Goal: Navigation & Orientation: Find specific page/section

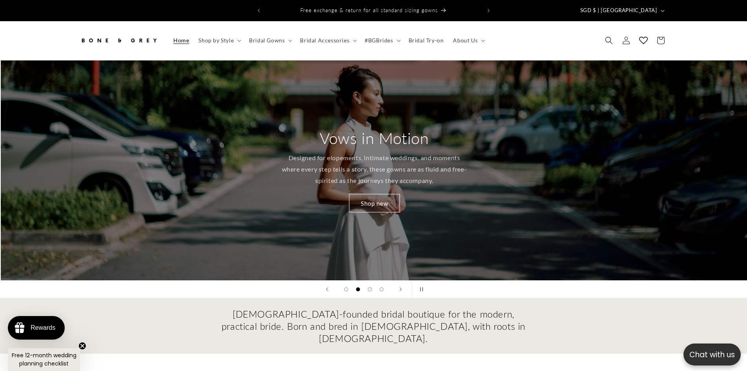
scroll to position [0, 747]
click at [219, 39] on summary "Shop by Style" at bounding box center [219, 40] width 51 height 16
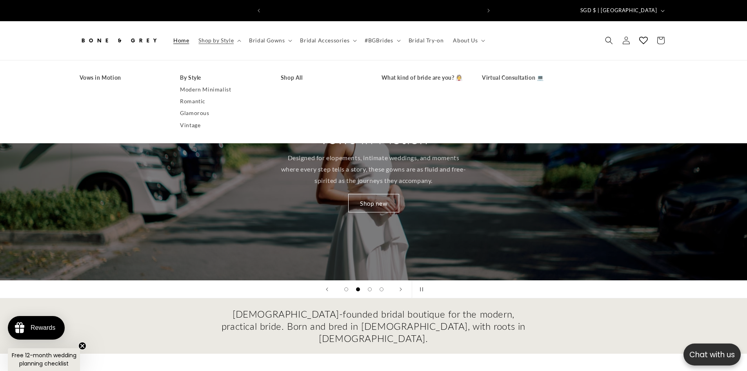
click at [203, 108] on link "Glamorous" at bounding box center [222, 113] width 85 height 12
